Goal: Task Accomplishment & Management: Complete application form

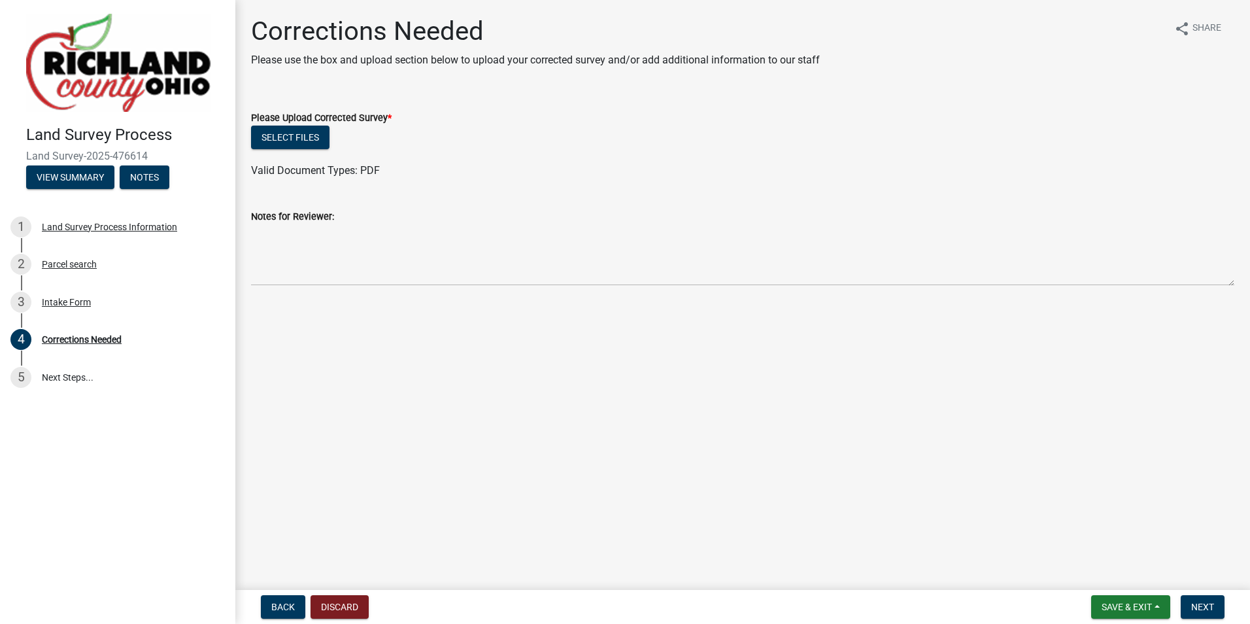
click at [292, 149] on div "Select files" at bounding box center [742, 139] width 983 height 27
click at [292, 147] on button "Select files" at bounding box center [290, 138] width 78 height 24
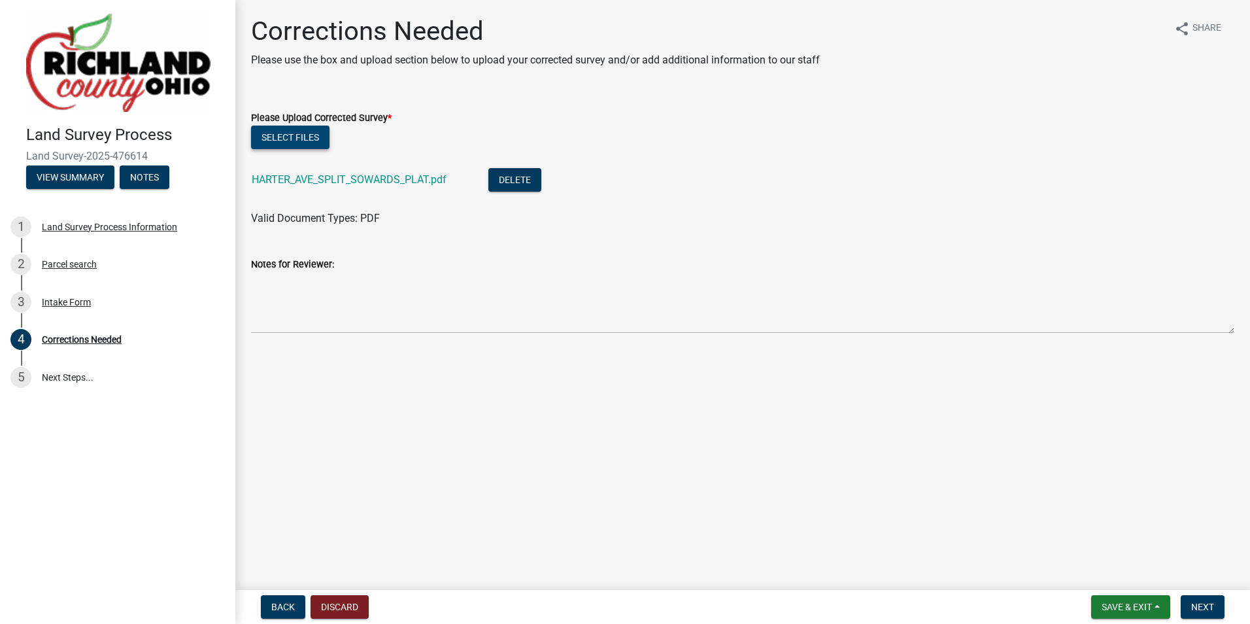
click at [303, 135] on button "Select files" at bounding box center [290, 138] width 78 height 24
click at [315, 139] on button "Select files" at bounding box center [290, 138] width 78 height 24
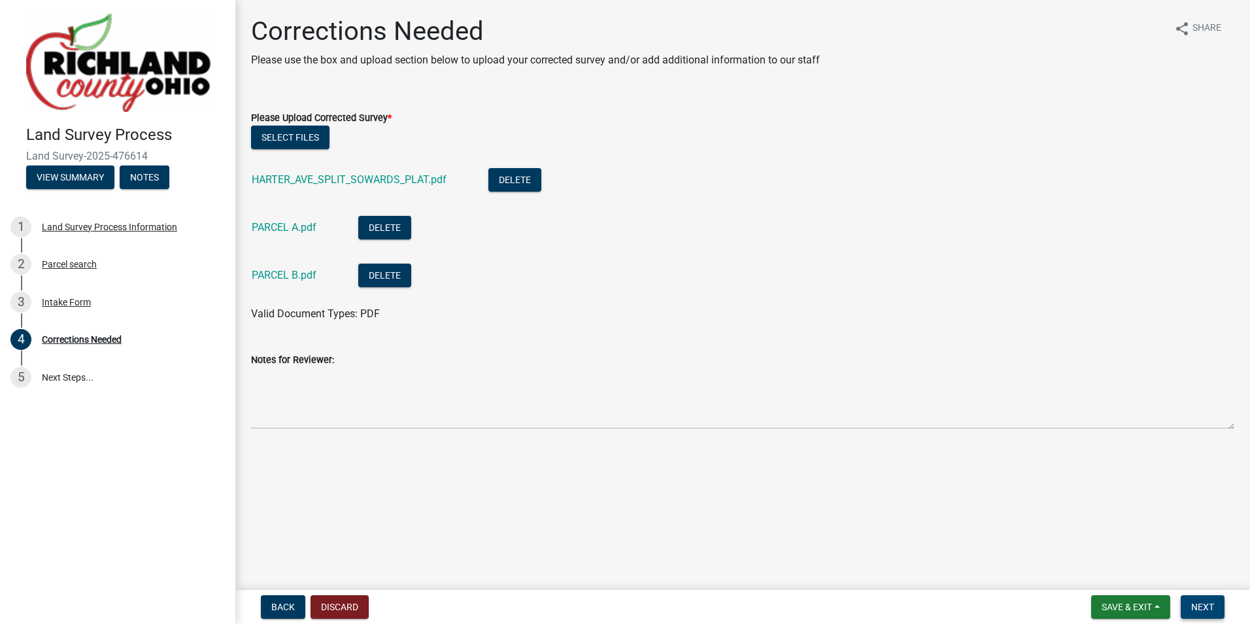
click at [1196, 604] on span "Next" at bounding box center [1202, 607] width 23 height 10
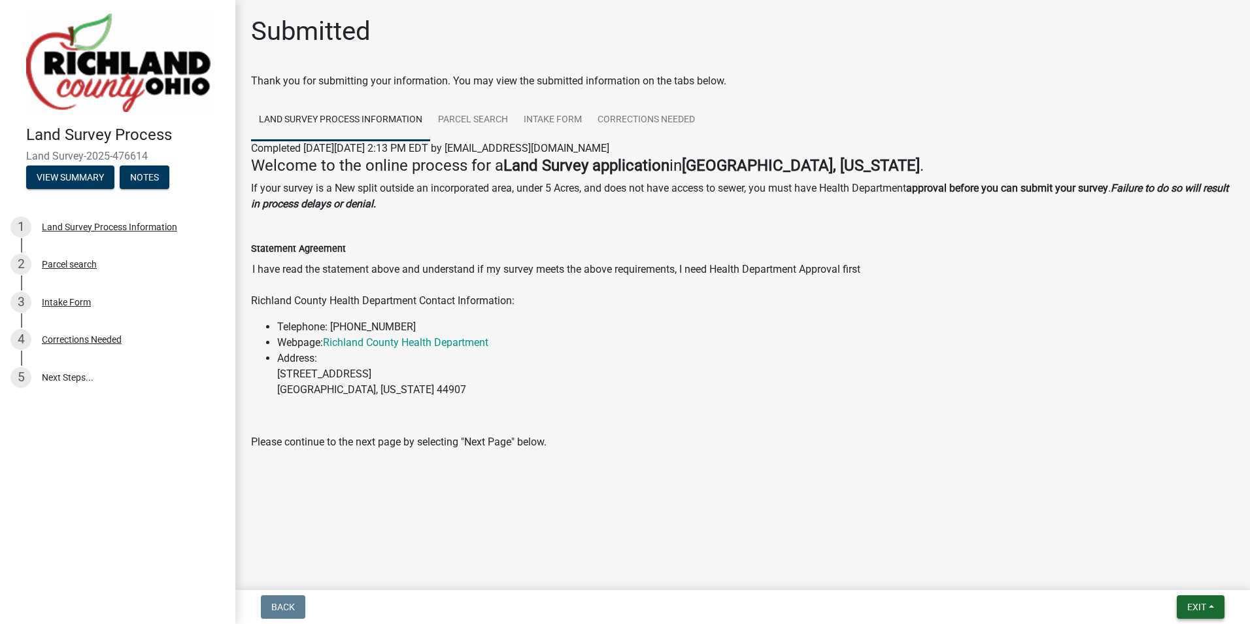
click at [1185, 602] on button "Exit" at bounding box center [1201, 607] width 48 height 24
click at [1156, 580] on button "Save & Exit" at bounding box center [1172, 572] width 105 height 31
